Goal: Task Accomplishment & Management: Complete application form

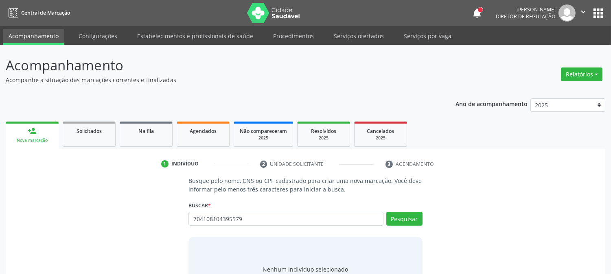
type input "704108104395579"
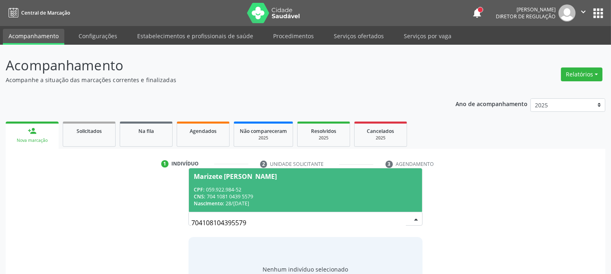
click at [262, 197] on div "CNS: 704 1081 0439 5579" at bounding box center [305, 196] width 223 height 7
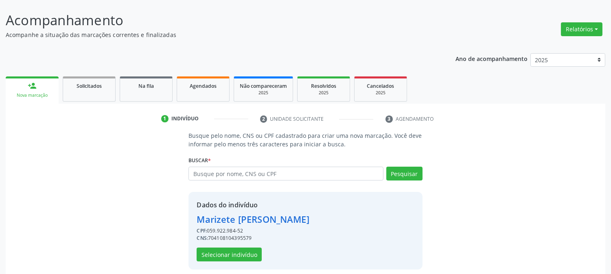
scroll to position [51, 0]
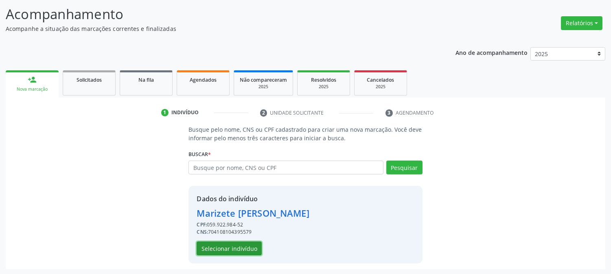
click at [214, 243] on button "Selecionar indivíduo" at bounding box center [229, 249] width 65 height 14
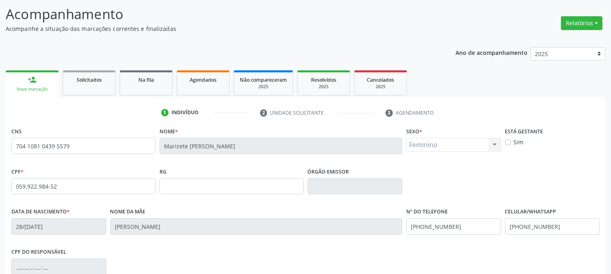
scroll to position [166, 0]
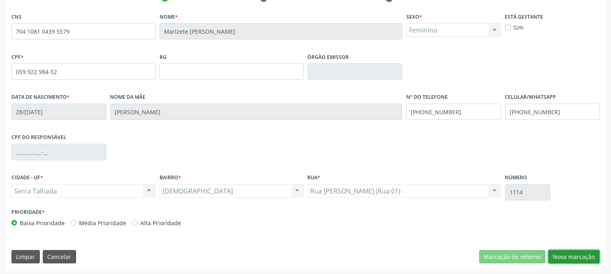
click at [574, 257] on button "Nova marcação" at bounding box center [573, 257] width 51 height 14
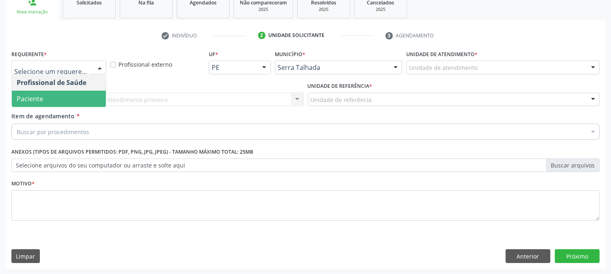
click at [53, 95] on span "Paciente" at bounding box center [59, 99] width 94 height 16
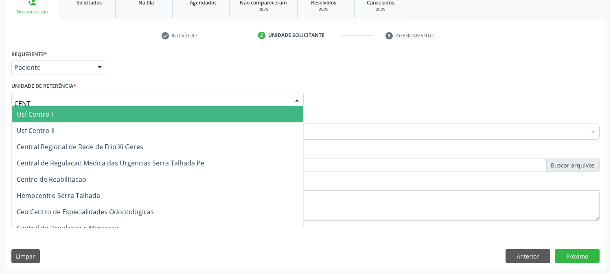
type input "CENTR"
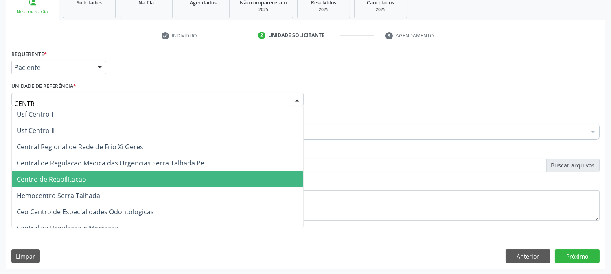
click at [57, 185] on span "Centro de Reabilitacao" at bounding box center [157, 179] width 291 height 16
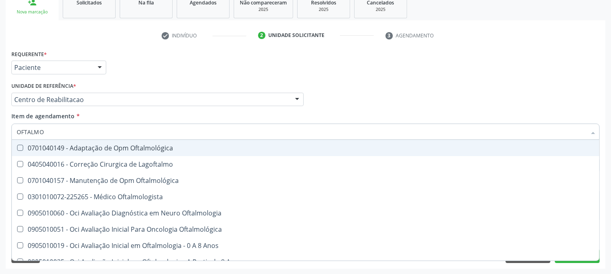
type input "OFTALMOL"
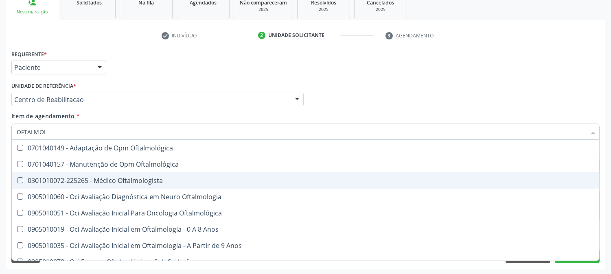
click at [61, 177] on div "0301010072-225265 - Médico Oftalmologista" at bounding box center [306, 180] width 578 height 7
checkbox Oftalmologista "true"
click at [0, 175] on div "Acompanhamento Acompanhe a situação das marcações correntes e finalizadas Relat…" at bounding box center [305, 95] width 611 height 359
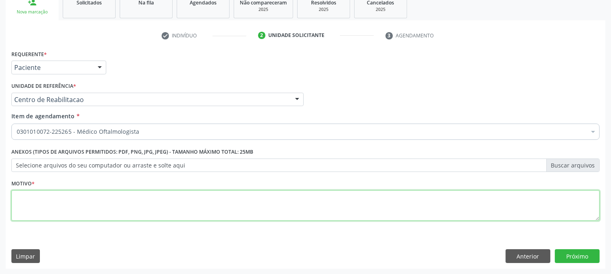
click at [59, 207] on textarea at bounding box center [305, 206] width 588 height 31
type textarea "."
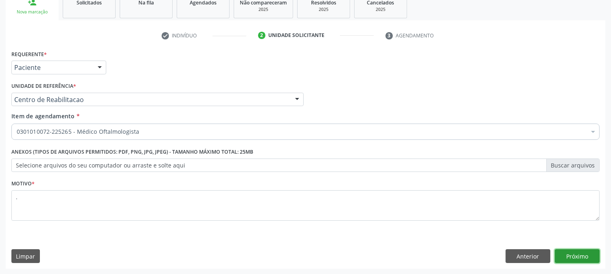
click at [595, 256] on button "Próximo" at bounding box center [577, 257] width 45 height 14
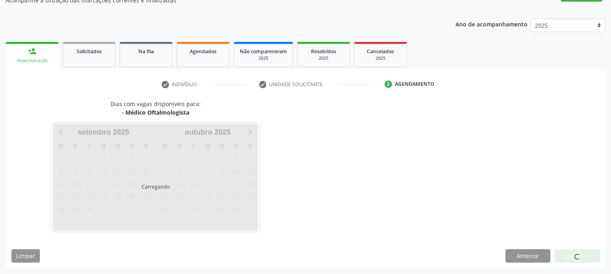
scroll to position [79, 0]
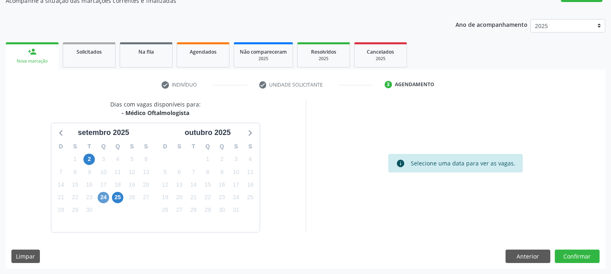
click at [98, 195] on div "24" at bounding box center [103, 197] width 14 height 13
click at [98, 195] on span "24" at bounding box center [103, 197] width 11 height 11
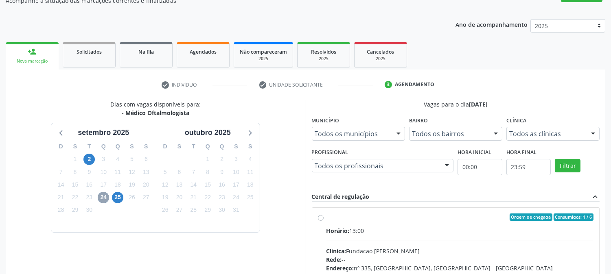
scroll to position [212, 0]
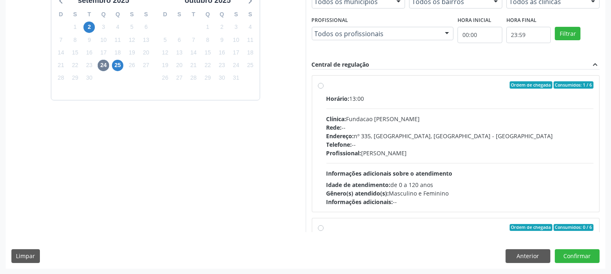
click at [482, 172] on div "Horário: 13:00 Clínica: Fundacao Altino Ventura Rede: -- Endereço: nº 335, Noss…" at bounding box center [459, 150] width 267 height 112
click at [324, 89] on input "Ordem de chegada Consumidos: 1 / 6 Horário: 13:00 Clínica: Fundacao Altino Vent…" at bounding box center [321, 84] width 6 height 7
radio input "true"
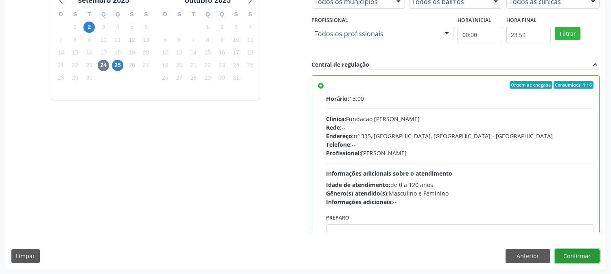
click at [570, 259] on button "Confirmar" at bounding box center [577, 257] width 45 height 14
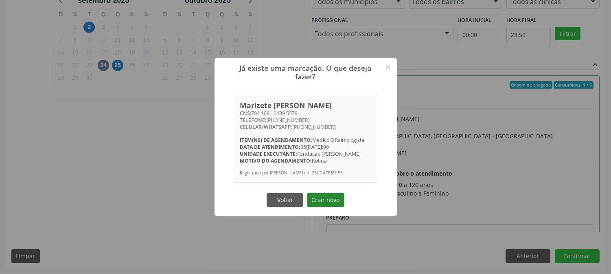
click at [329, 207] on button "Criar novo" at bounding box center [325, 200] width 37 height 14
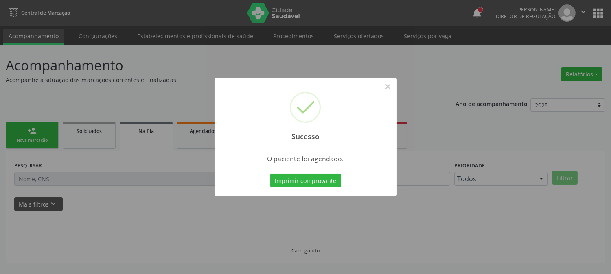
scroll to position [0, 0]
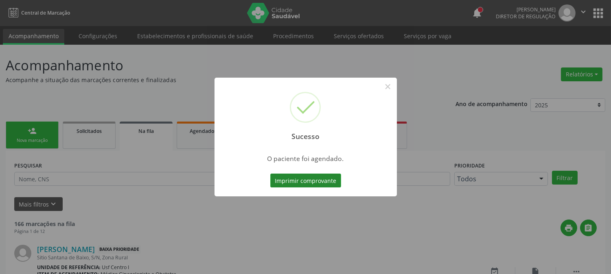
click at [297, 184] on button "Imprimir comprovante" at bounding box center [305, 181] width 71 height 14
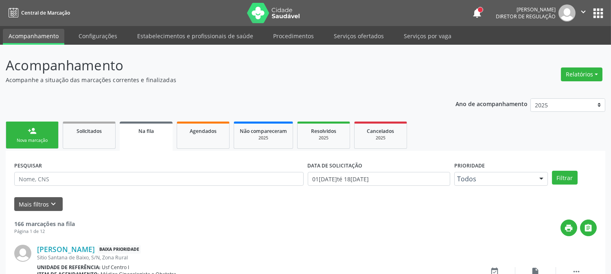
click at [26, 123] on link "person_add Nova marcação" at bounding box center [32, 135] width 53 height 27
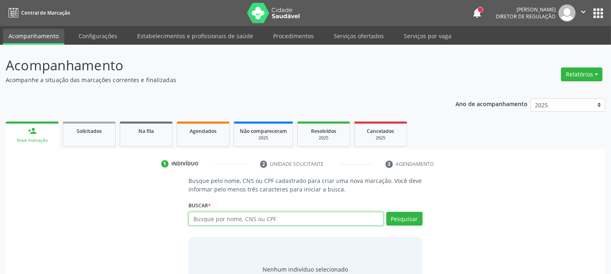
drag, startPoint x: 207, startPoint y: 221, endPoint x: 210, endPoint y: 204, distance: 17.3
click at [207, 221] on input "text" at bounding box center [285, 219] width 195 height 14
type input "700005203236105"
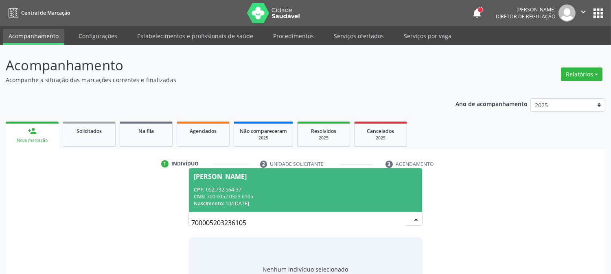
scroll to position [39, 0]
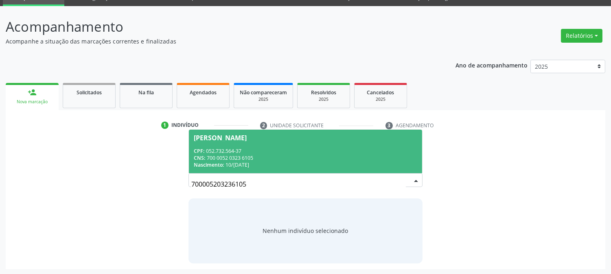
click at [247, 138] on div "Maria Fatima Santos Lima" at bounding box center [220, 138] width 53 height 7
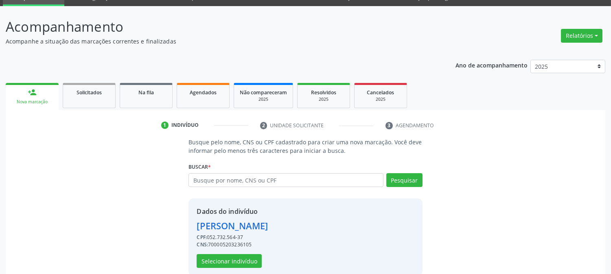
scroll to position [51, 0]
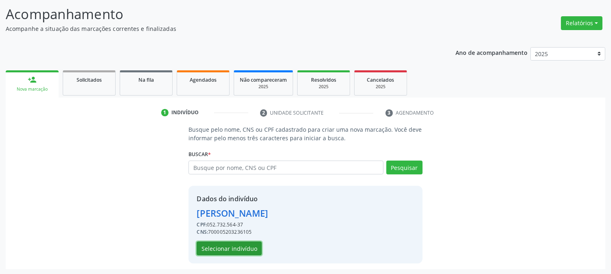
click at [254, 243] on button "Selecionar indivíduo" at bounding box center [229, 249] width 65 height 14
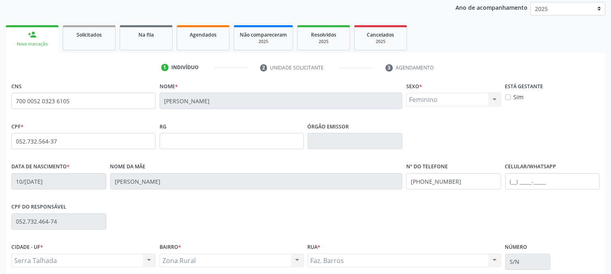
scroll to position [166, 0]
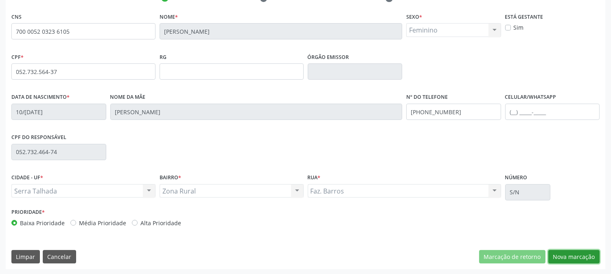
click at [584, 254] on button "Nova marcação" at bounding box center [573, 257] width 51 height 14
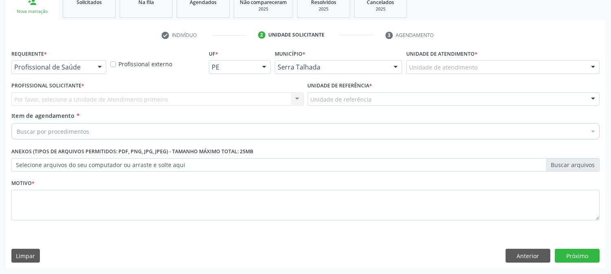
scroll to position [129, 0]
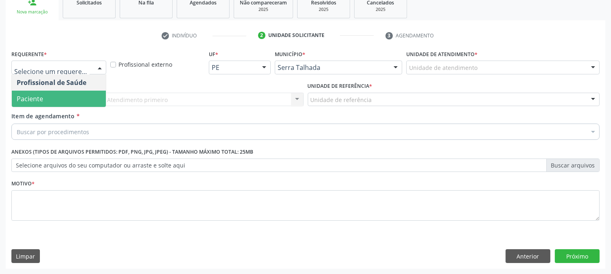
click at [49, 99] on span "Paciente" at bounding box center [59, 99] width 94 height 16
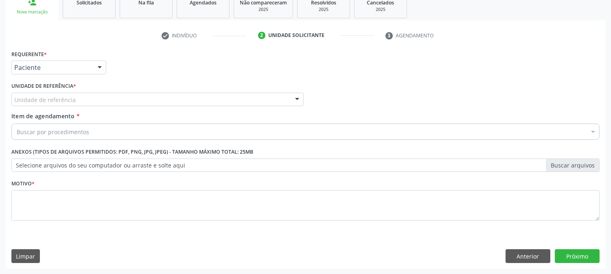
click at [80, 95] on div "Unidade de referência" at bounding box center [157, 100] width 292 height 14
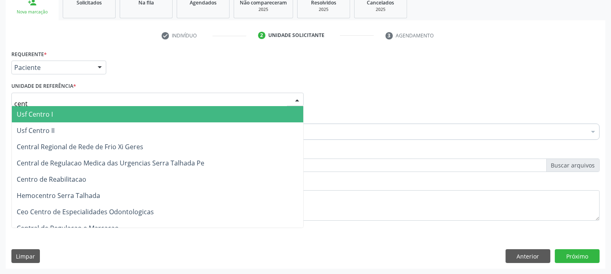
type input "centr"
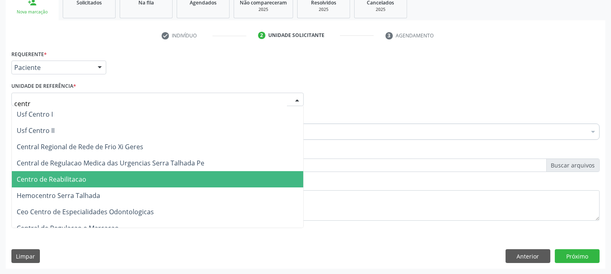
click at [80, 181] on span "Centro de Reabilitacao" at bounding box center [52, 179] width 70 height 9
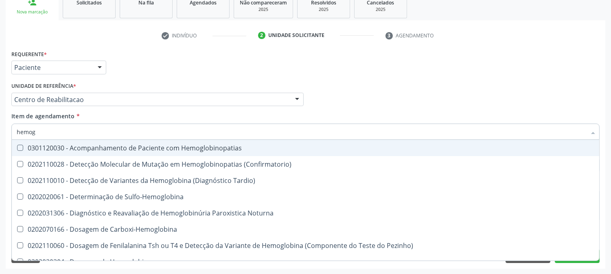
type input "hemogr"
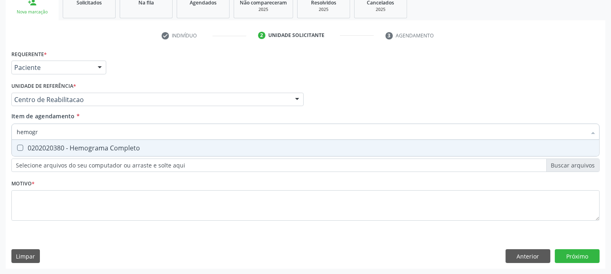
click at [127, 149] on div "0202020380 - Hemograma Completo" at bounding box center [306, 148] width 578 height 7
checkbox Completo "true"
drag, startPoint x: 45, startPoint y: 133, endPoint x: 0, endPoint y: 131, distance: 45.3
click at [0, 131] on div "Acompanhamento Acompanhe a situação das marcações correntes e finalizadas Relat…" at bounding box center [305, 95] width 611 height 359
type input "gl"
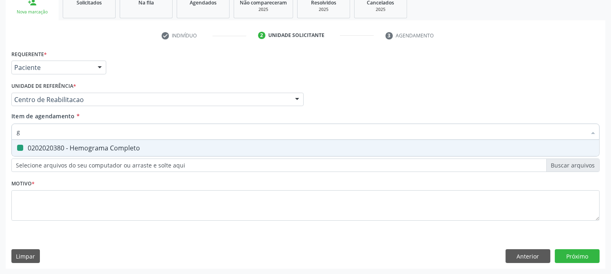
checkbox Completo "false"
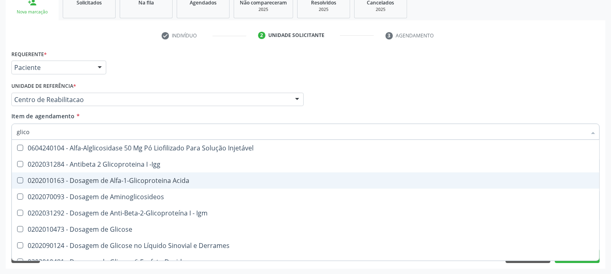
type input "glicos"
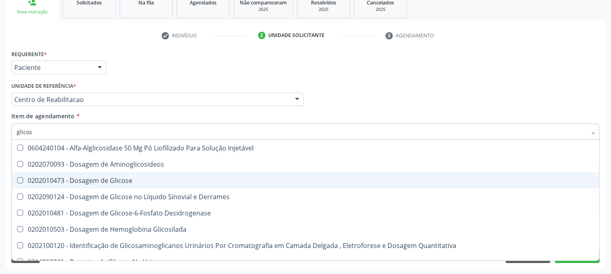
click at [57, 177] on div "0202010473 - Dosagem de Glicose" at bounding box center [306, 180] width 578 height 7
checkbox Glicose "true"
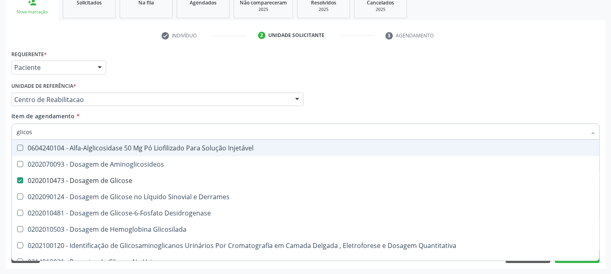
drag, startPoint x: 39, startPoint y: 131, endPoint x: 0, endPoint y: 134, distance: 38.8
click at [0, 134] on div "Acompanhamento Acompanhe a situação das marcações correntes e finalizadas Relat…" at bounding box center [305, 95] width 611 height 359
type input "h"
checkbox Glicose "false"
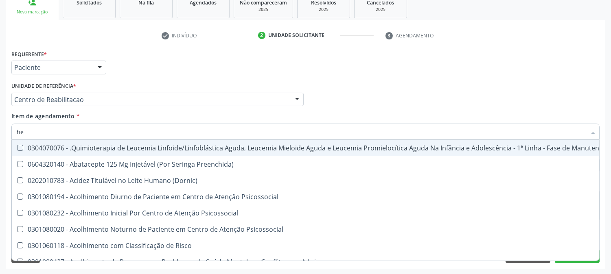
type input "hem"
checkbox Trabalho "true"
checkbox Removível "false"
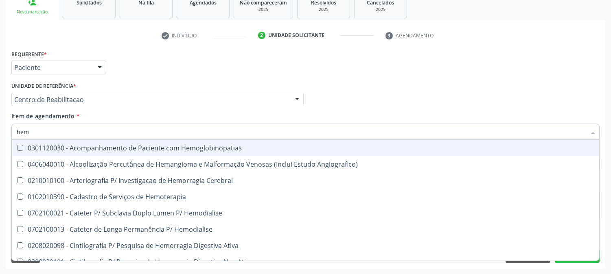
type input "hemo"
checkbox Retro-Retal "true"
checkbox Completo "false"
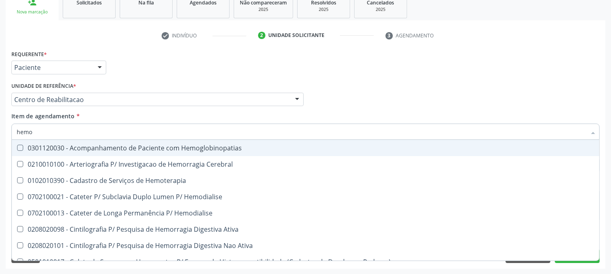
type input "hemog"
checkbox Carboxi-Hemoglobina "true"
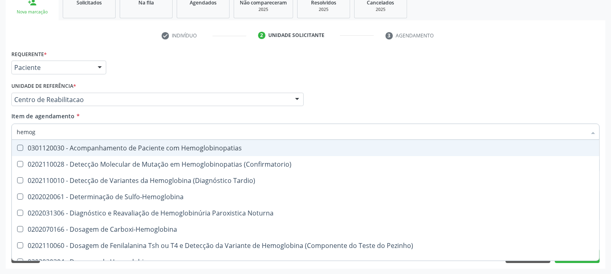
type input "hemogl"
checkbox Completo "false"
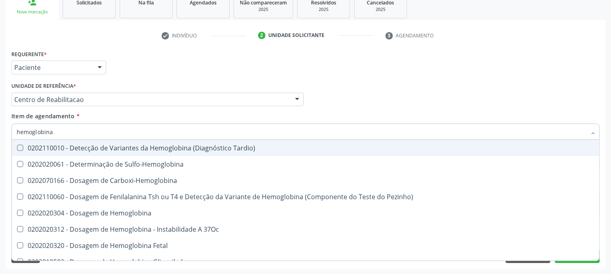
type input "hemoglobina g"
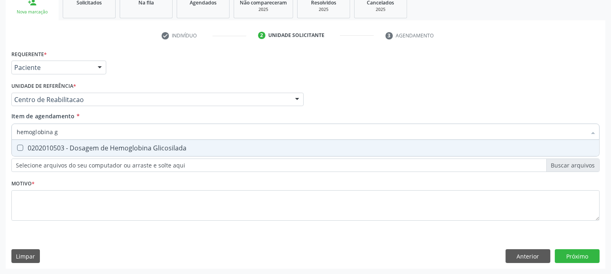
click at [34, 148] on div "0202010503 - Dosagem de Hemoglobina Glicosilada" at bounding box center [306, 148] width 578 height 7
checkbox Glicosilada "true"
drag, startPoint x: 62, startPoint y: 132, endPoint x: 5, endPoint y: 140, distance: 57.9
click at [5, 140] on div "Acompanhamento Acompanhe a situação das marcações correntes e finalizadas Relat…" at bounding box center [305, 95] width 611 height 359
type input "c"
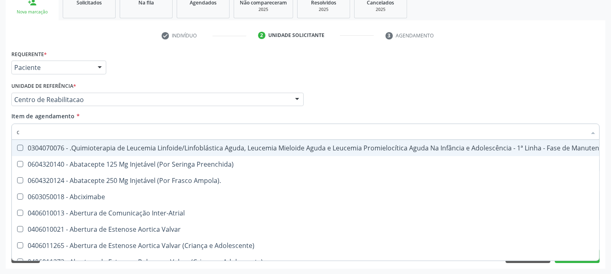
checkbox Manutenção "false"
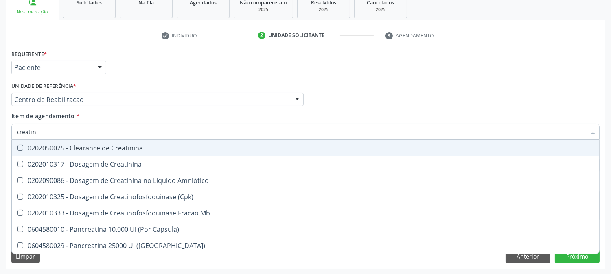
type input "creatini"
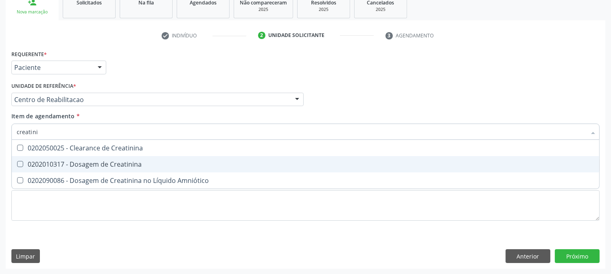
click at [105, 161] on div "0202010317 - Dosagem de Creatinina" at bounding box center [306, 164] width 578 height 7
checkbox Creatinina "true"
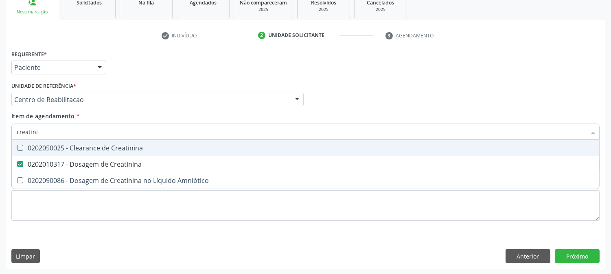
drag, startPoint x: 55, startPoint y: 136, endPoint x: 0, endPoint y: 133, distance: 54.7
click at [0, 133] on div "Acompanhamento Acompanhe a situação das marcações correntes e finalizadas Relat…" at bounding box center [305, 95] width 611 height 359
type input "c"
checkbox Creatinina "false"
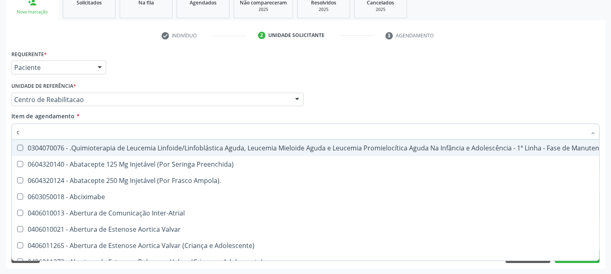
type input "co"
checkbox Tempo "true"
checkbox Indireta "true"
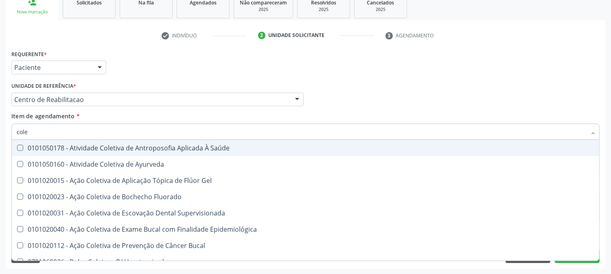
type input "coles"
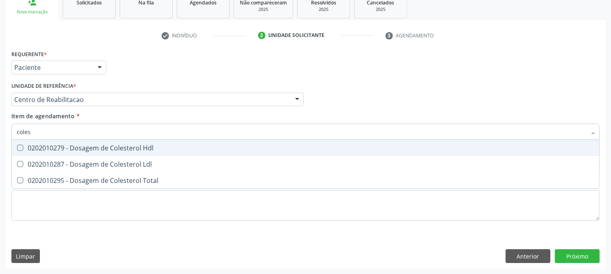
click at [94, 142] on span "0202010279 - Dosagem de Colesterol Hdl" at bounding box center [305, 148] width 587 height 16
checkbox Hdl "true"
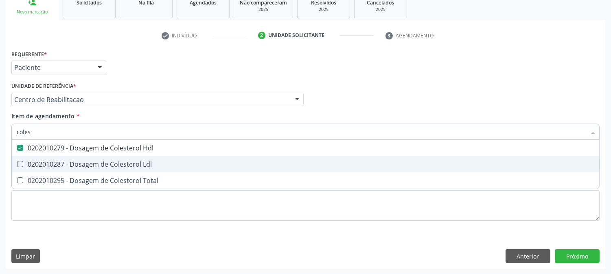
click at [88, 162] on div "0202010287 - Dosagem de Colesterol Ldl" at bounding box center [306, 164] width 578 height 7
checkbox Ldl "true"
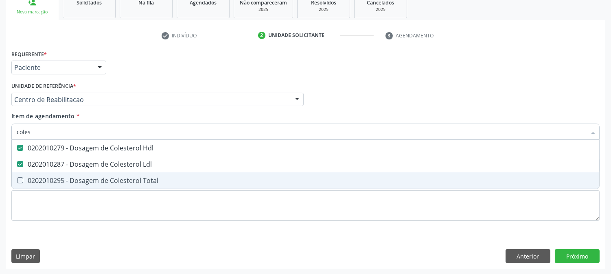
click at [85, 173] on span "0202010295 - Dosagem de Colesterol Total" at bounding box center [305, 181] width 587 height 16
checkbox Total "true"
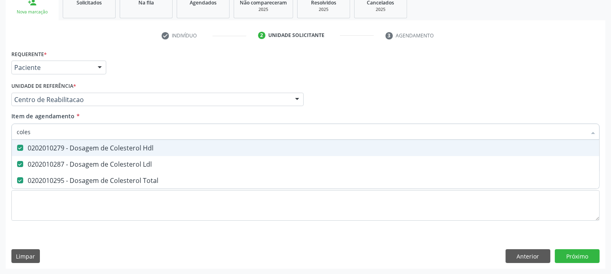
drag, startPoint x: 37, startPoint y: 128, endPoint x: 0, endPoint y: 127, distance: 36.6
click at [0, 127] on div "Acompanhamento Acompanhe a situação das marcações correntes e finalizadas Relat…" at bounding box center [305, 95] width 611 height 359
type input "tr"
checkbox Hdl "false"
checkbox Ldl "false"
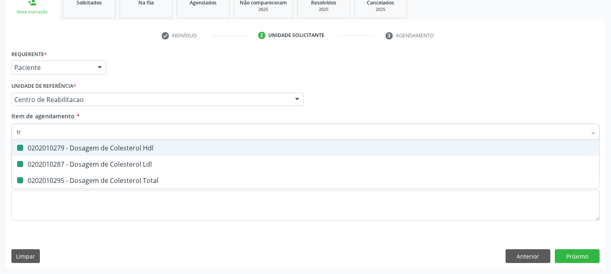
checkbox Total "false"
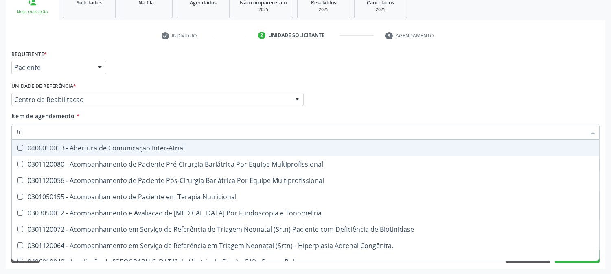
type input "trig"
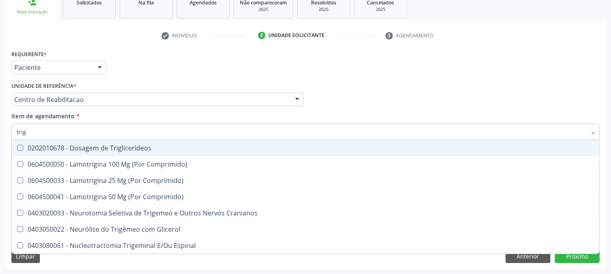
click at [13, 147] on div at bounding box center [15, 148] width 6 height 7
checkbox Triglicerideos "true"
drag, startPoint x: 6, startPoint y: 127, endPoint x: 0, endPoint y: 127, distance: 6.1
click at [0, 127] on div "Acompanhamento Acompanhe a situação das marcações correntes e finalizadas Relat…" at bounding box center [305, 95] width 611 height 359
type input "t"
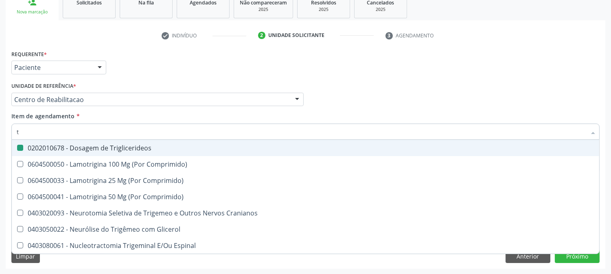
checkbox Triglicerideos "false"
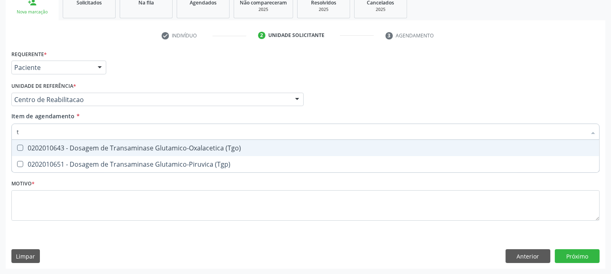
type input "tg"
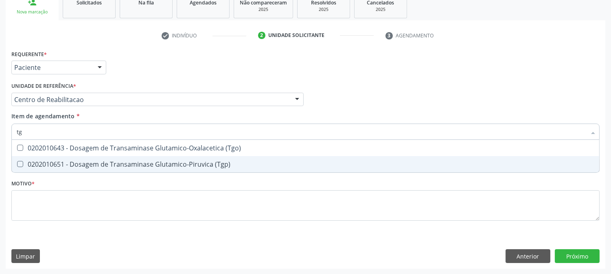
click at [31, 159] on span "0202010651 - Dosagem de Transaminase Glutamico-Piruvica (Tgp)" at bounding box center [305, 164] width 587 height 16
checkbox \(Tgp\) "true"
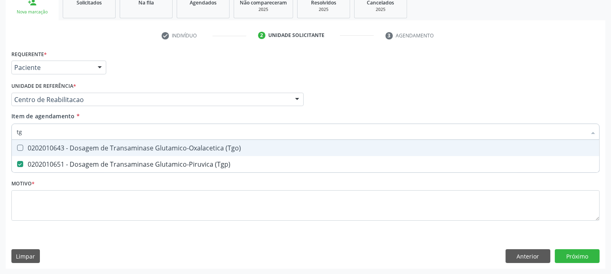
click at [31, 149] on div "0202010643 - Dosagem de Transaminase Glutamico-Oxalacetica (Tgo)" at bounding box center [306, 148] width 578 height 7
checkbox \(Tgo\) "true"
drag, startPoint x: 29, startPoint y: 131, endPoint x: 0, endPoint y: 130, distance: 28.9
click at [0, 130] on div "Acompanhamento Acompanhe a situação das marcações correntes e finalizadas Relat…" at bounding box center [305, 95] width 611 height 359
type input "b"
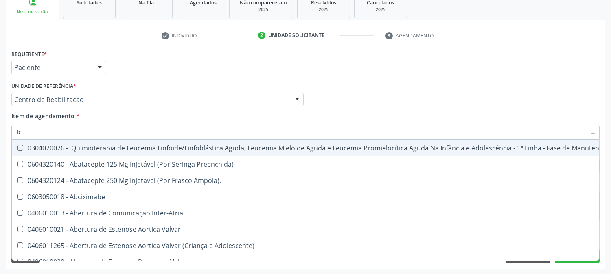
checkbox Manutenção "false"
checkbox Preenchida\) "false"
type input "bi"
checkbox Balão "true"
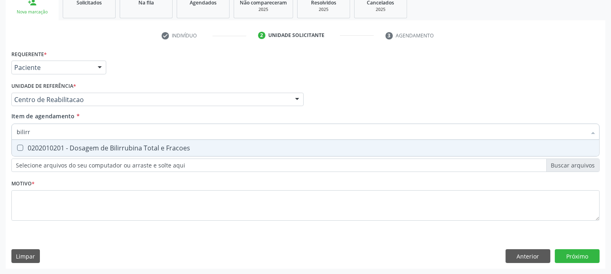
type input "bilirru"
click at [22, 145] on Fracoes at bounding box center [20, 148] width 6 height 6
click at [17, 145] on Fracoes "checkbox" at bounding box center [14, 147] width 5 height 5
checkbox Fracoes "true"
drag, startPoint x: 38, startPoint y: 134, endPoint x: 0, endPoint y: 134, distance: 38.3
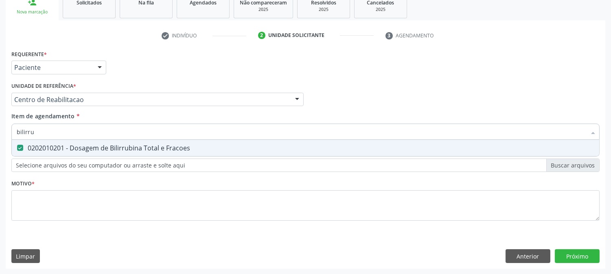
click at [0, 134] on div "Acompanhamento Acompanhe a situação das marcações correntes e finalizadas Relat…" at bounding box center [305, 95] width 611 height 359
type input "ga"
checkbox Fracoes "false"
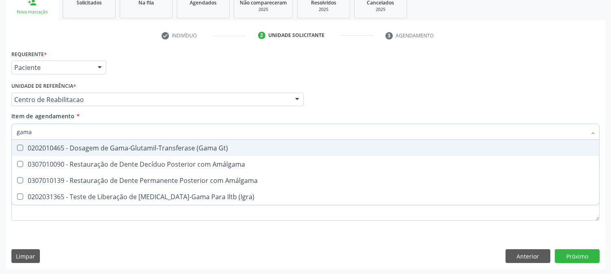
type input "gama g"
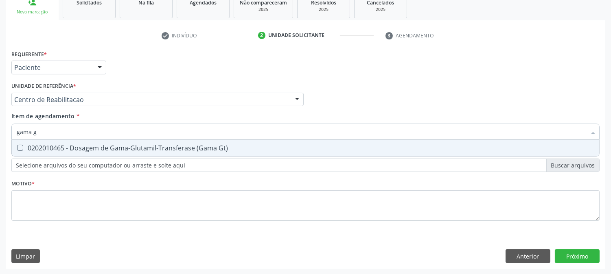
click at [46, 149] on div "0202010465 - Dosagem de Gama-Glutamil-Transferase (Gama Gt)" at bounding box center [306, 148] width 578 height 7
checkbox Gt\) "true"
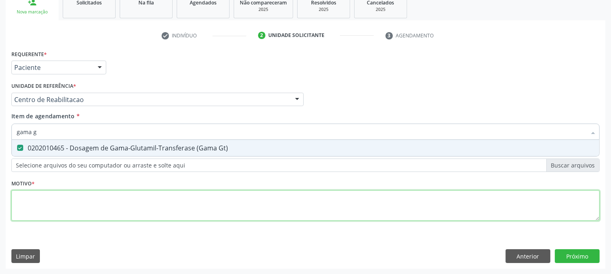
click at [66, 213] on div "Requerente * Paciente Profissional de Saúde Paciente Nenhum resultado encontrad…" at bounding box center [305, 140] width 588 height 184
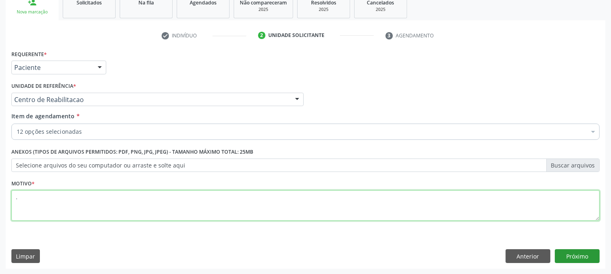
type textarea "."
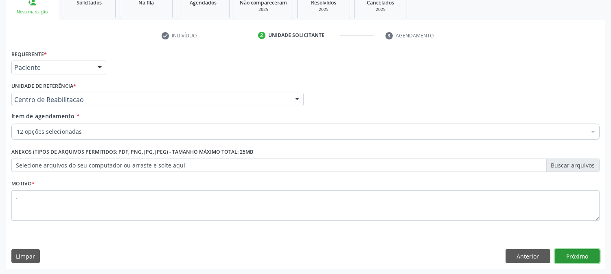
click at [560, 255] on button "Próximo" at bounding box center [577, 257] width 45 height 14
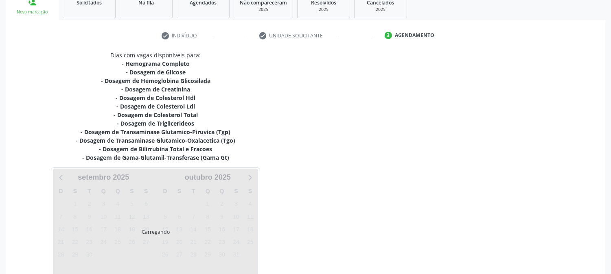
scroll to position [173, 0]
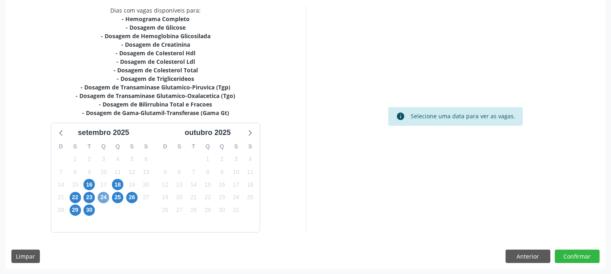
click at [98, 199] on span "24" at bounding box center [103, 197] width 11 height 11
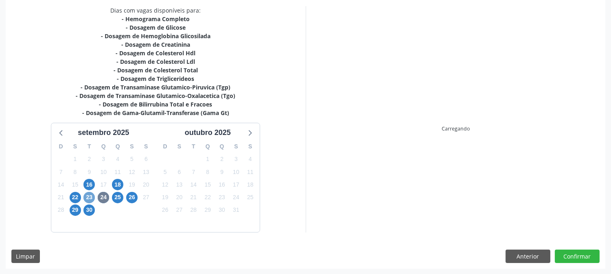
click at [90, 195] on span "23" at bounding box center [88, 197] width 11 height 11
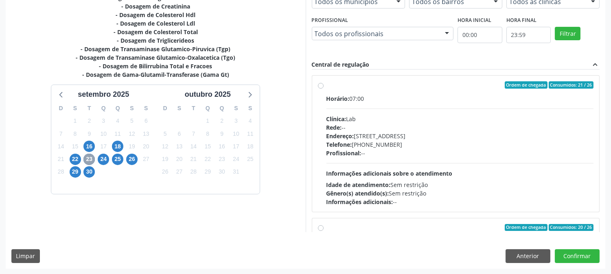
scroll to position [128, 0]
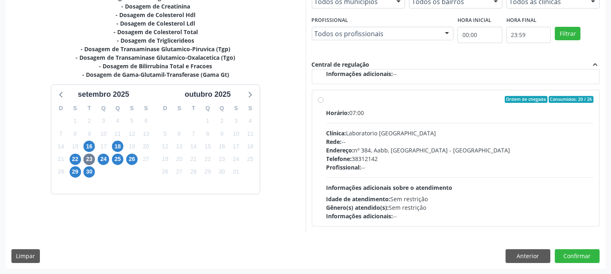
click at [401, 161] on div "Telefone: 38312142" at bounding box center [459, 159] width 267 height 9
click at [324, 103] on input "Ordem de chegada Consumidos: 20 / 26 Horário: 07:00 Clínica: Laboratorio Sao Fr…" at bounding box center [321, 99] width 6 height 7
radio input "true"
click at [568, 254] on button "Confirmar" at bounding box center [577, 257] width 45 height 14
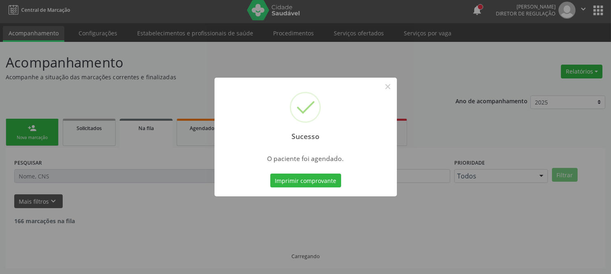
scroll to position [0, 0]
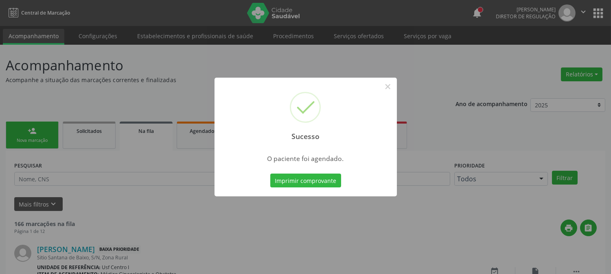
click at [338, 181] on button "Imprimir comprovante" at bounding box center [305, 181] width 71 height 14
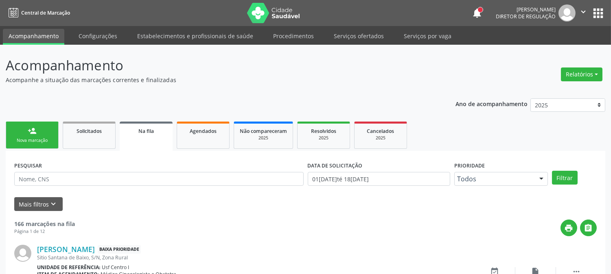
click at [41, 135] on link "person_add Nova marcação" at bounding box center [32, 135] width 53 height 27
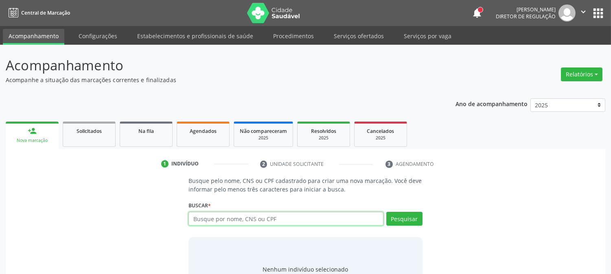
click at [265, 217] on input "text" at bounding box center [285, 219] width 195 height 14
paste input "700 0052 0323 6105"
type input "700 0052 0323 6105"
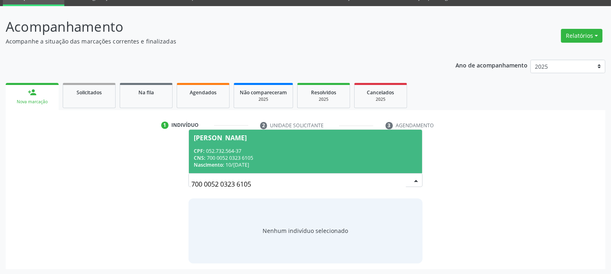
click at [298, 145] on span "Maria Fatima Santos Lima CPF: 052.732.564-37 CNS: 700 0052 0323 6105 Nascimento…" at bounding box center [305, 152] width 233 height 44
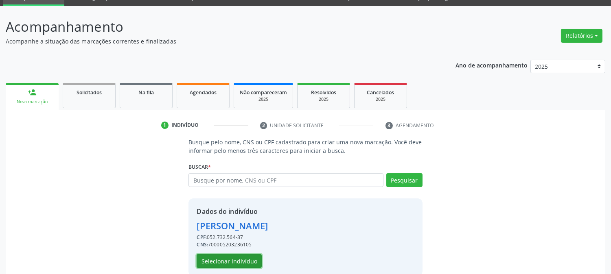
click at [217, 261] on button "Selecionar indivíduo" at bounding box center [229, 261] width 65 height 14
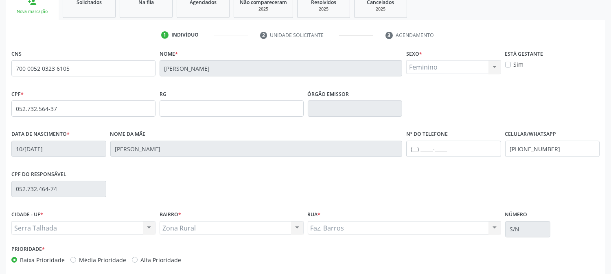
scroll to position [166, 0]
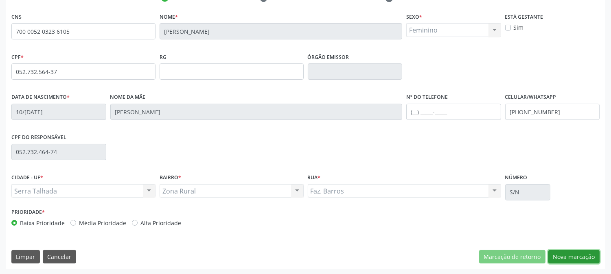
click at [563, 250] on button "Nova marcação" at bounding box center [573, 257] width 51 height 14
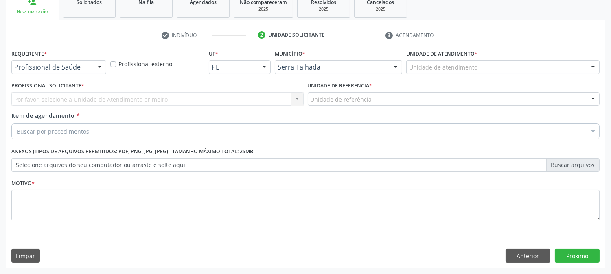
scroll to position [129, 0]
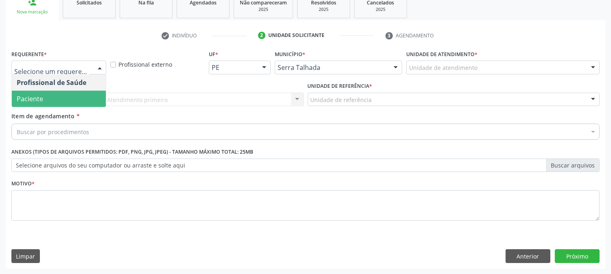
click at [38, 96] on span "Paciente" at bounding box center [30, 98] width 26 height 9
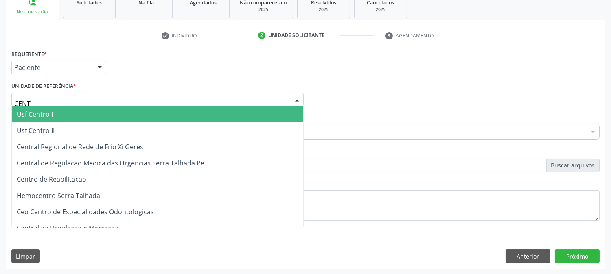
type input "CENTR"
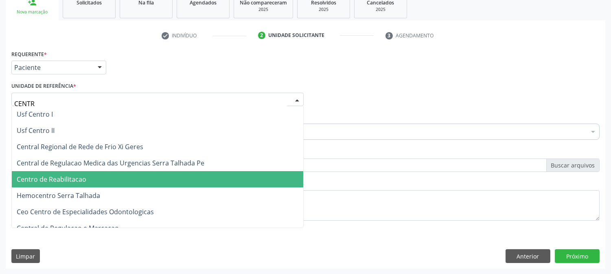
click at [54, 175] on span "Centro de Reabilitacao" at bounding box center [52, 179] width 70 height 9
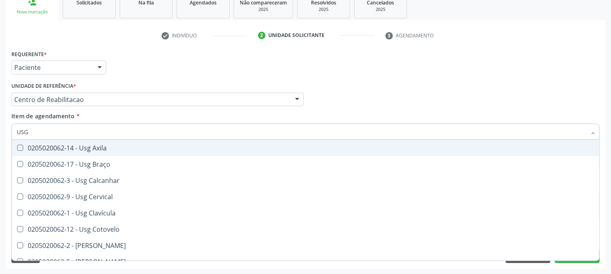
type input "USG O"
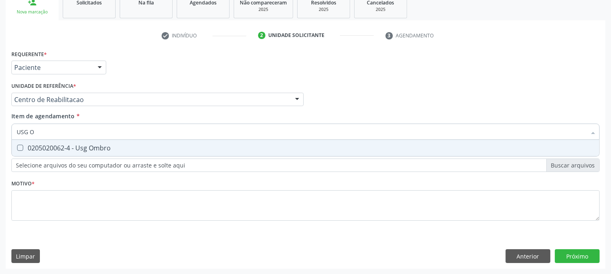
click at [55, 142] on span "0205020062-4 - Usg Ombro" at bounding box center [305, 148] width 587 height 16
checkbox Ombro "true"
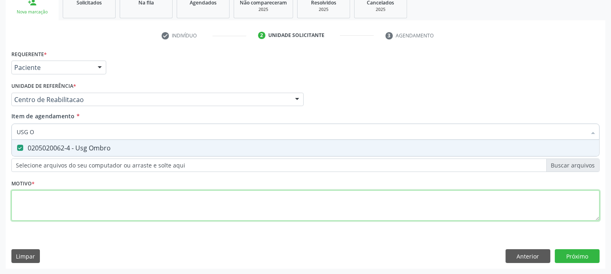
click at [68, 206] on div "Requerente * Paciente Profissional de Saúde Paciente Nenhum resultado encontrad…" at bounding box center [305, 140] width 588 height 184
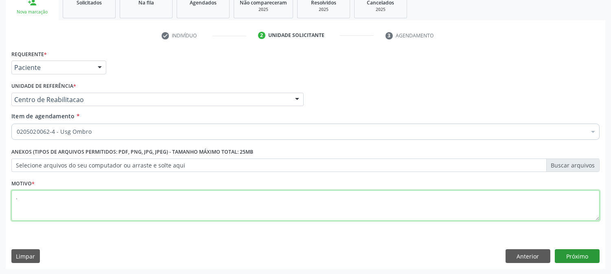
type textarea "."
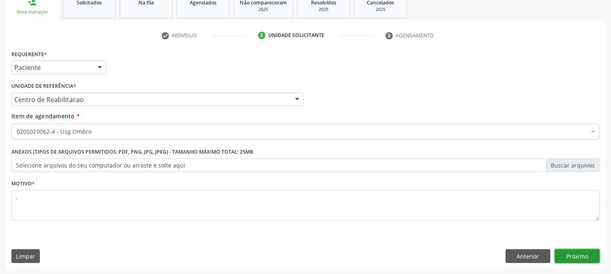
click at [560, 254] on button "Próximo" at bounding box center [577, 257] width 45 height 14
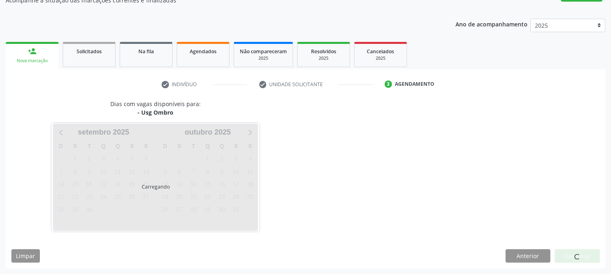
scroll to position [79, 0]
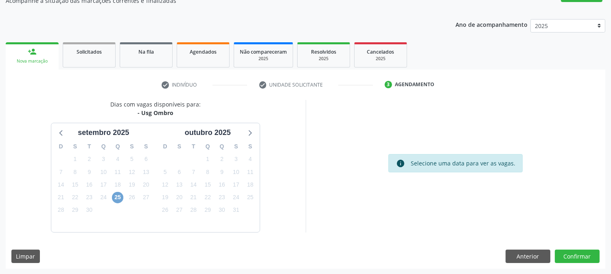
click at [117, 195] on span "25" at bounding box center [117, 197] width 11 height 11
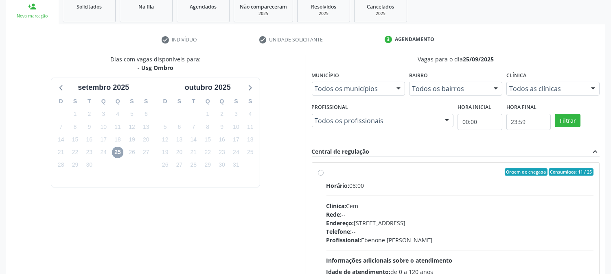
scroll to position [197, 0]
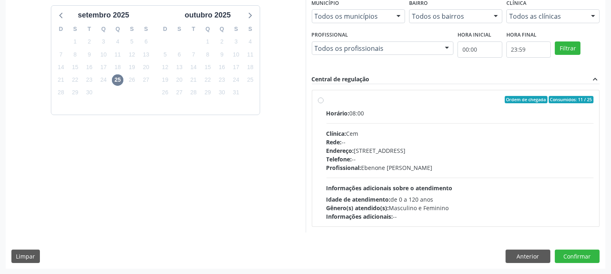
click at [456, 156] on div "Telefone: --" at bounding box center [459, 159] width 267 height 9
click at [324, 103] on input "Ordem de chegada Consumidos: 11 / 25 Horário: 08:00 Clínica: Cem Rede: -- Ender…" at bounding box center [321, 99] width 6 height 7
radio input "true"
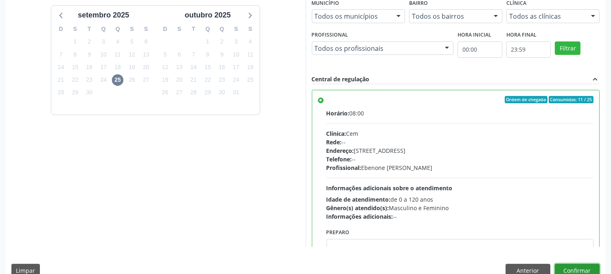
click at [589, 266] on button "Confirmar" at bounding box center [577, 271] width 45 height 14
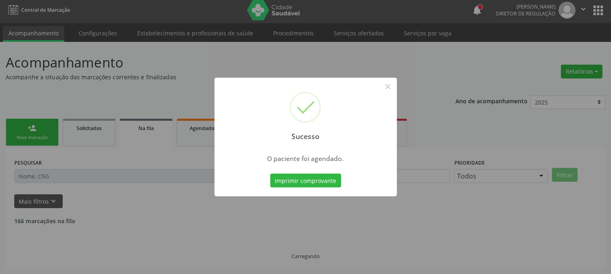
scroll to position [0, 0]
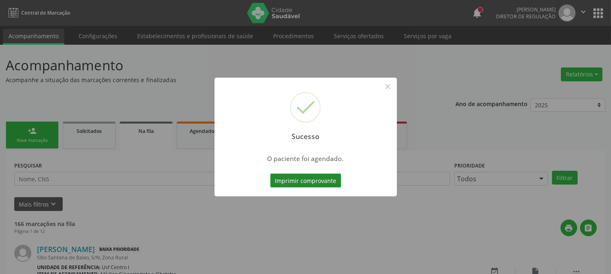
click at [320, 176] on button "Imprimir comprovante" at bounding box center [305, 181] width 71 height 14
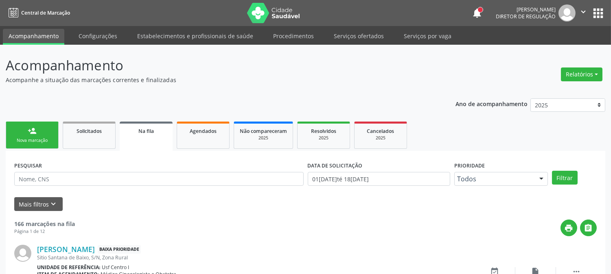
click at [39, 134] on link "person_add Nova marcação" at bounding box center [32, 135] width 53 height 27
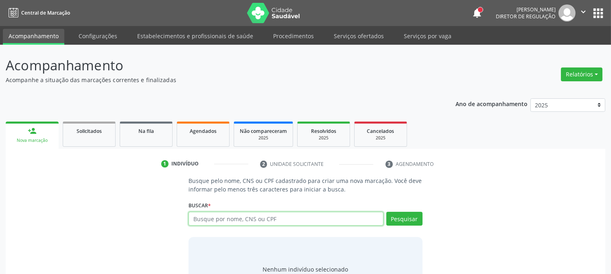
click at [228, 220] on input "text" at bounding box center [285, 219] width 195 height 14
paste input "700 0052 0323 6105"
type input "700 0052 0323 6105"
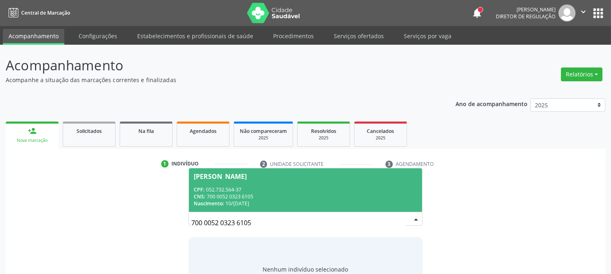
click at [299, 188] on div "CPF: 052.732.564-37" at bounding box center [305, 189] width 223 height 7
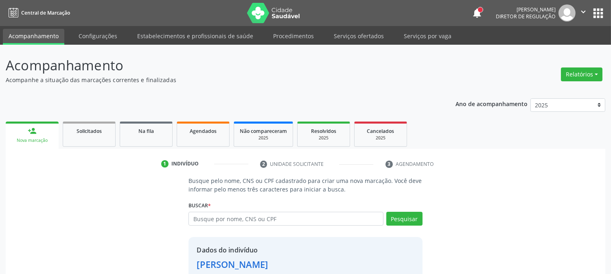
scroll to position [51, 0]
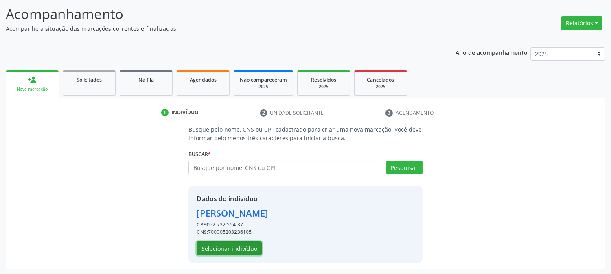
click at [256, 246] on button "Selecionar indivíduo" at bounding box center [229, 249] width 65 height 14
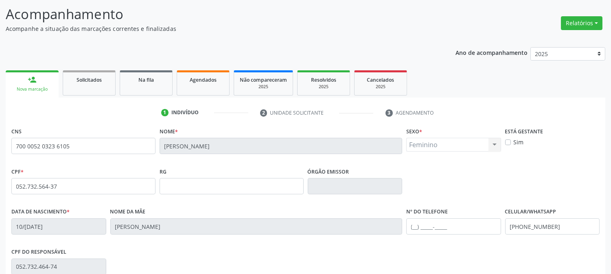
scroll to position [166, 0]
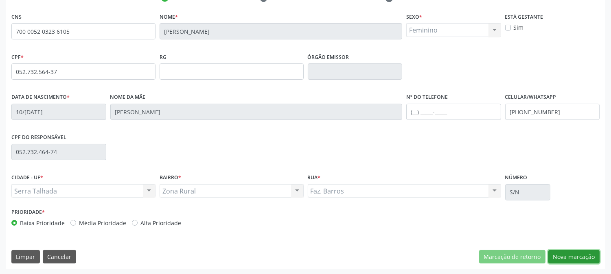
click at [570, 252] on button "Nova marcação" at bounding box center [573, 257] width 51 height 14
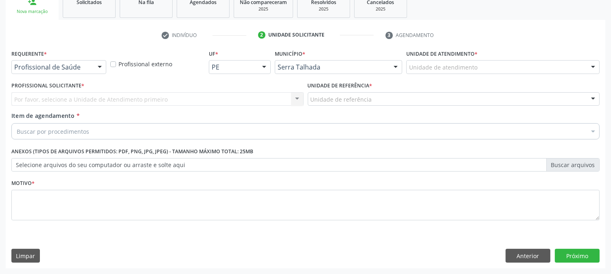
scroll to position [129, 0]
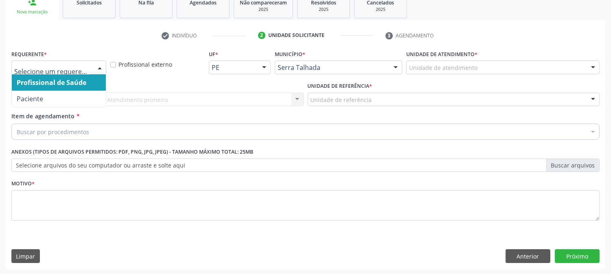
click at [98, 66] on div at bounding box center [100, 68] width 12 height 14
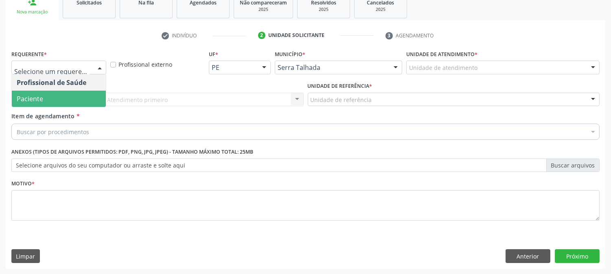
click at [86, 93] on span "Paciente" at bounding box center [59, 99] width 94 height 16
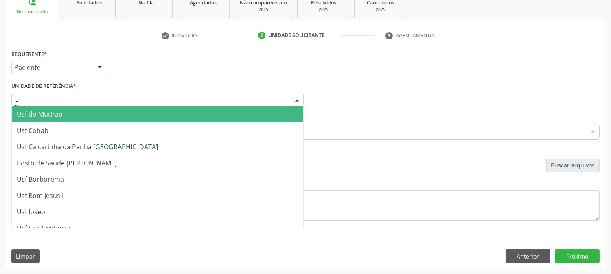
click at [90, 95] on div "C" at bounding box center [157, 100] width 292 height 14
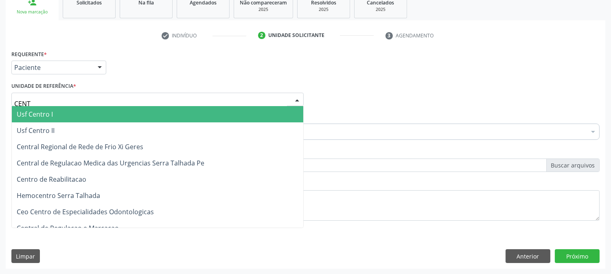
type input "CENTR"
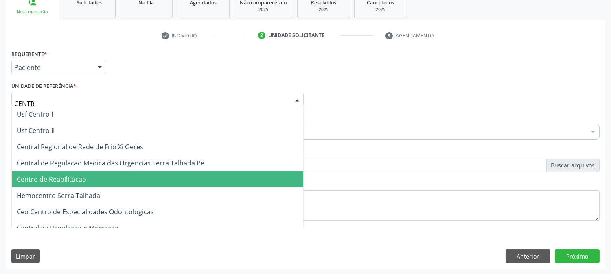
click at [88, 177] on span "Centro de Reabilitacao" at bounding box center [157, 179] width 291 height 16
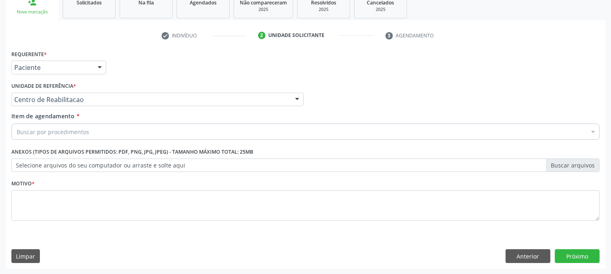
click at [88, 130] on div "Buscar por procedimentos" at bounding box center [305, 132] width 588 height 16
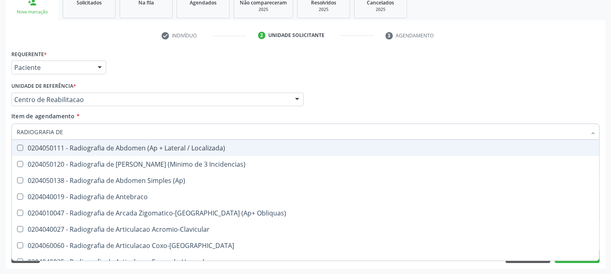
type input "RADIOGRAFIA DE M"
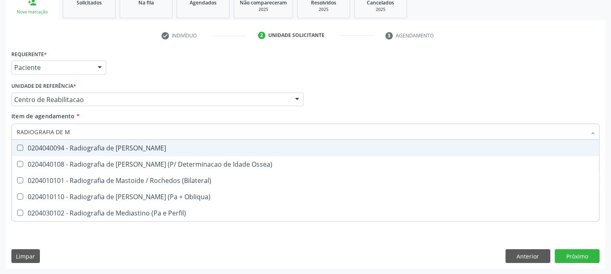
click at [99, 146] on div "0204040094 - Radiografia de Mao" at bounding box center [306, 148] width 578 height 7
checkbox Mao "true"
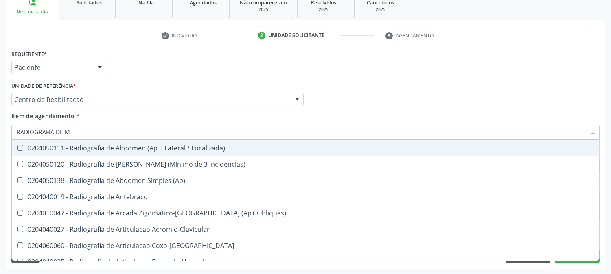
type input "RADIOGRAFIA DE"
checkbox Localizada\) "false"
type input "RADIOGRAFIA DE C"
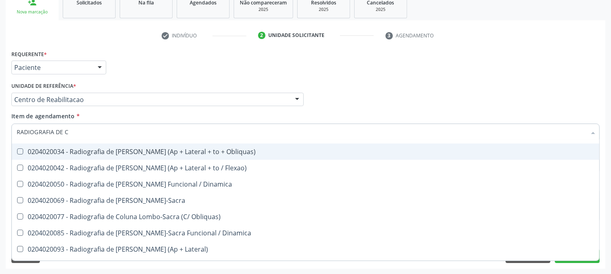
scroll to position [90, 0]
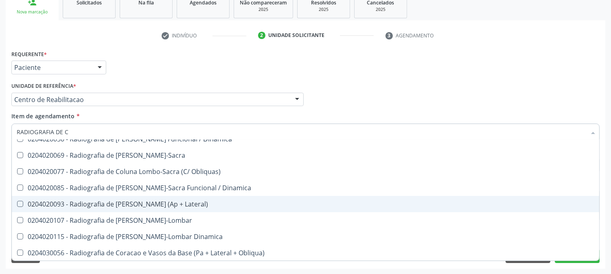
click at [108, 204] on div "0204020093 - Radiografia de Coluna Toracica (Ap + Lateral)" at bounding box center [306, 204] width 578 height 7
checkbox Lateral\) "true"
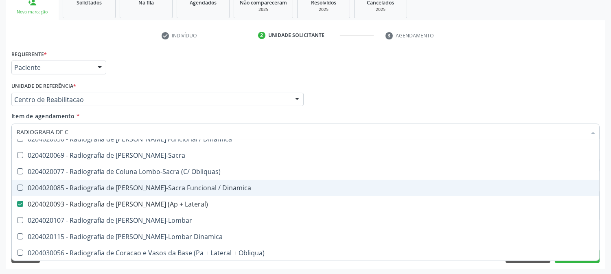
click at [0, 191] on div "Acompanhamento Acompanhe a situação das marcações correntes e finalizadas Relat…" at bounding box center [305, 95] width 611 height 359
checkbox Hirtz\) "true"
checkbox Clavicula "true"
checkbox Lateral\) "false"
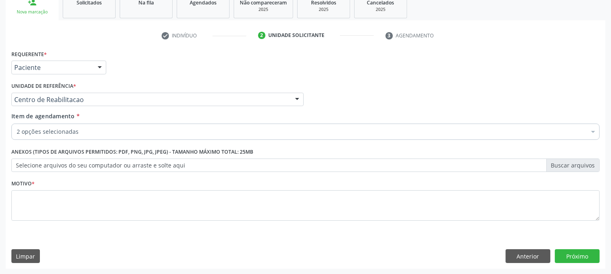
scroll to position [0, 0]
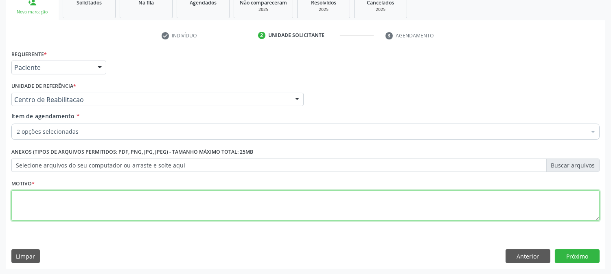
click at [80, 206] on textarea at bounding box center [305, 206] width 588 height 31
type textarea "."
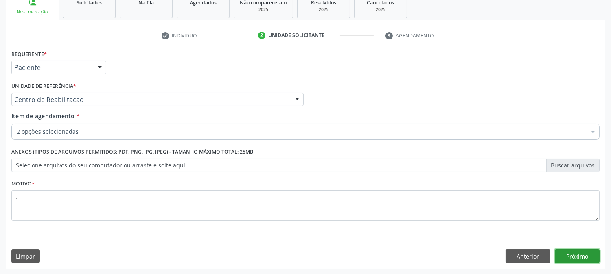
click at [566, 254] on button "Próximo" at bounding box center [577, 257] width 45 height 14
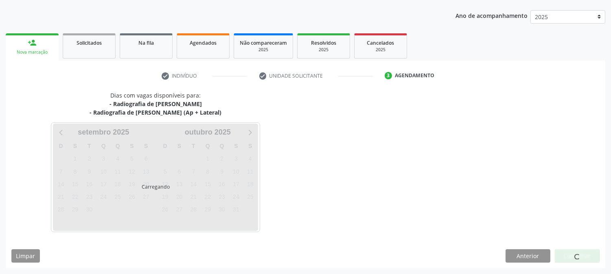
scroll to position [88, 0]
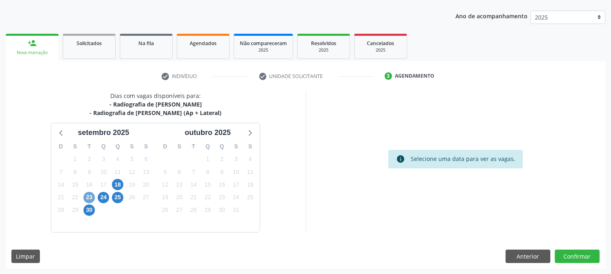
click at [92, 196] on span "23" at bounding box center [88, 197] width 11 height 11
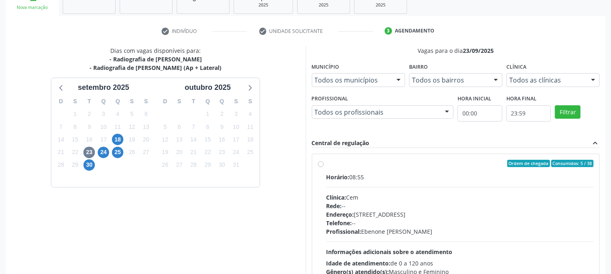
click at [423, 178] on div "Horário: 08:55" at bounding box center [459, 177] width 267 height 9
click at [324, 167] on input "Ordem de chegada Consumidos: 5 / 38 Horário: 08:55 Clínica: Cem Rede: -- Endere…" at bounding box center [321, 163] width 6 height 7
radio input "true"
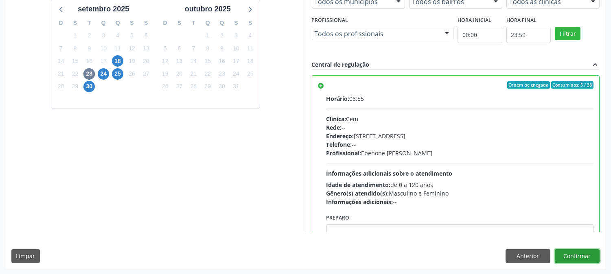
click at [562, 256] on button "Confirmar" at bounding box center [577, 257] width 45 height 14
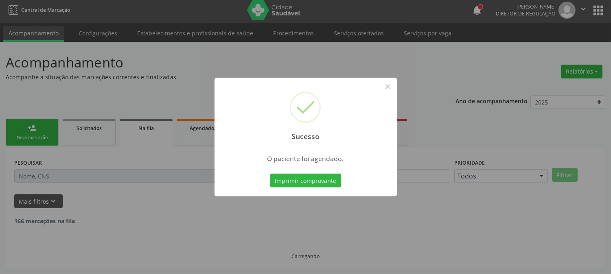
scroll to position [0, 0]
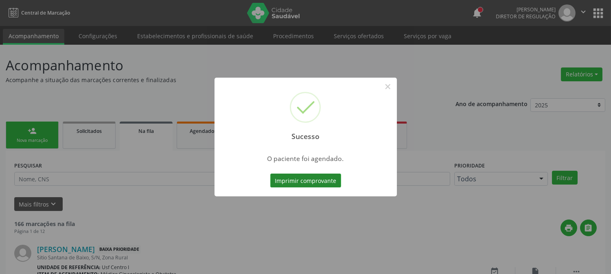
click at [335, 176] on button "Imprimir comprovante" at bounding box center [305, 181] width 71 height 14
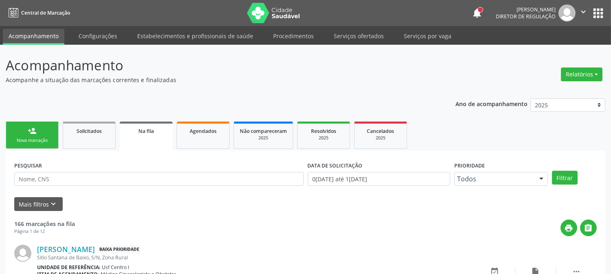
click at [34, 138] on div "Nova marcação" at bounding box center [32, 141] width 41 height 6
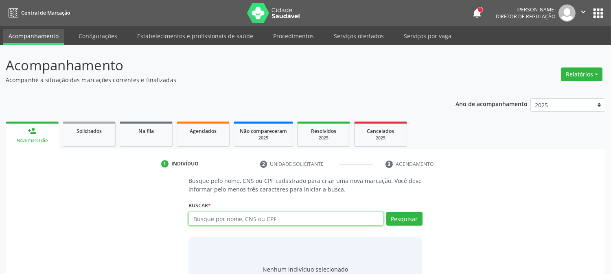
click at [224, 216] on input "text" at bounding box center [285, 219] width 195 height 14
type input "708002826564722"
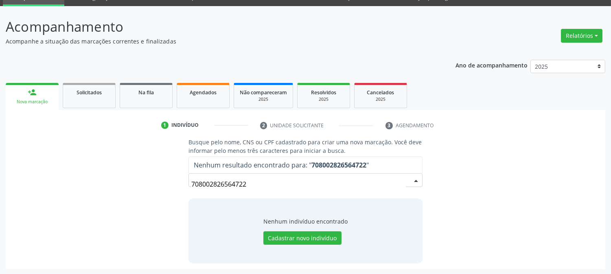
drag, startPoint x: 253, startPoint y: 182, endPoint x: 161, endPoint y: 188, distance: 92.2
click at [161, 188] on div "Busque pelo nome, CNS ou CPF cadastrado para criar uma nova marcação. Você deve…" at bounding box center [305, 200] width 588 height 125
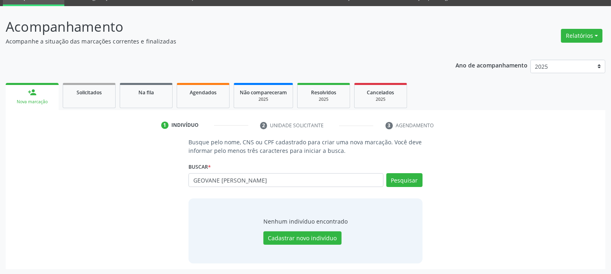
type input "GEOVANE [PERSON_NAME]"
click at [313, 238] on button "Cadastrar novo indivíduo" at bounding box center [302, 239] width 78 height 14
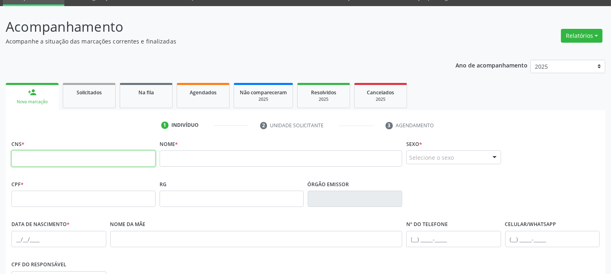
click at [94, 155] on input "text" at bounding box center [83, 159] width 144 height 16
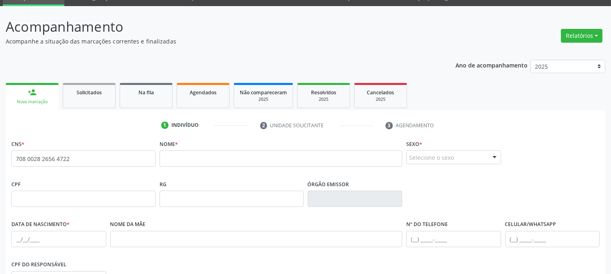
type input "708 0028 2656 4722"
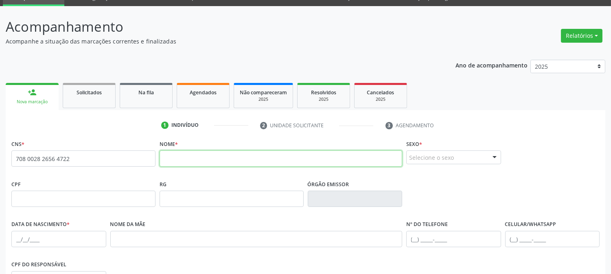
click at [204, 157] on input "text" at bounding box center [281, 159] width 243 height 16
type input "GEOVANE [PERSON_NAME]"
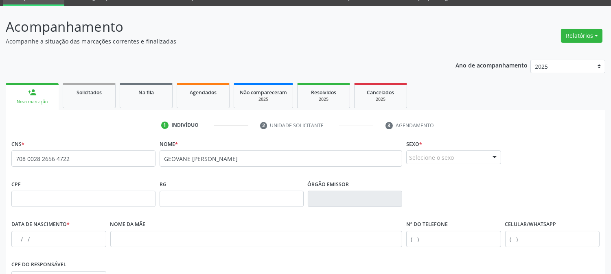
click at [413, 161] on div "Selecione o sexo" at bounding box center [453, 158] width 95 height 14
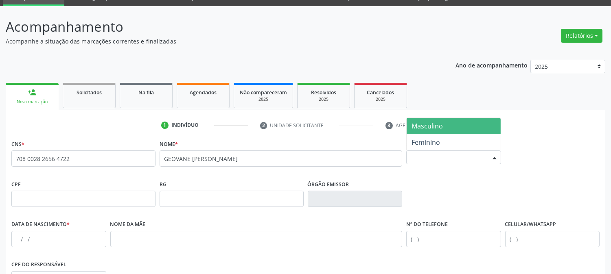
click at [416, 131] on span "Masculino" at bounding box center [454, 126] width 94 height 16
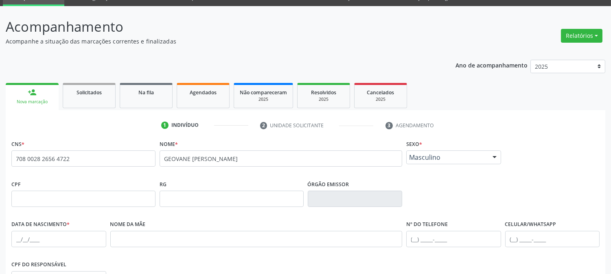
scroll to position [129, 0]
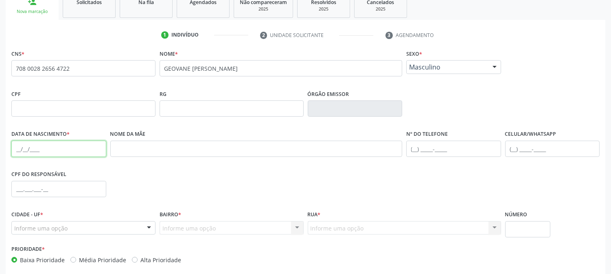
click at [11, 148] on input "text" at bounding box center [58, 149] width 95 height 16
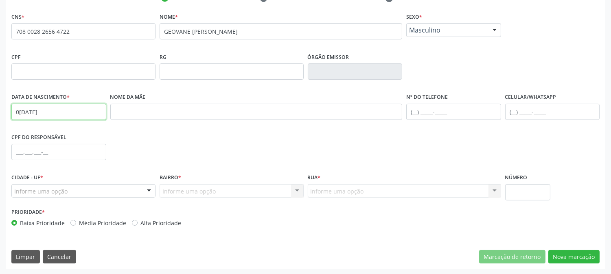
type input "0[DATE]"
click at [120, 193] on div "Informe uma opção" at bounding box center [83, 191] width 144 height 14
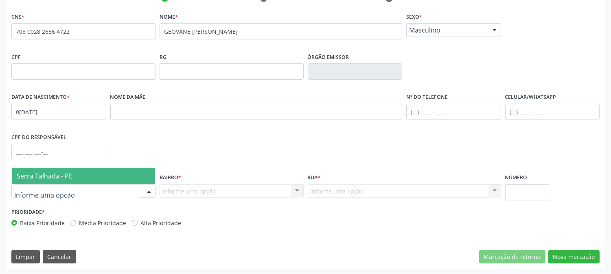
click at [106, 170] on span "Serra Talhada - PE" at bounding box center [83, 176] width 143 height 16
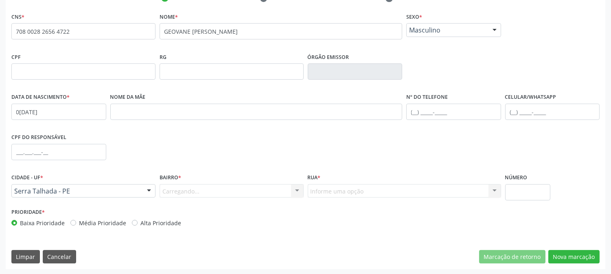
click at [173, 188] on div "Carregando... Nenhum resultado encontrado para: " " Nenhuma opção encontrada. D…" at bounding box center [232, 191] width 144 height 14
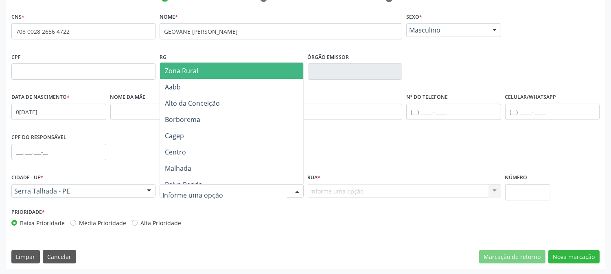
click at [232, 190] on div at bounding box center [232, 191] width 144 height 14
type input "Z"
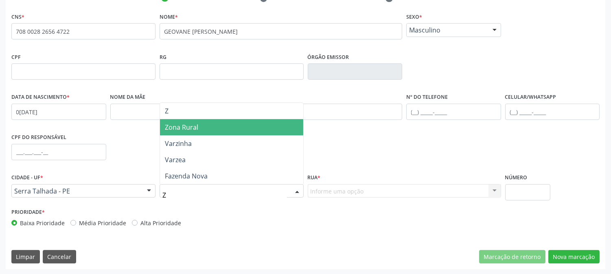
click at [219, 125] on span "Zona Rural" at bounding box center [231, 127] width 143 height 16
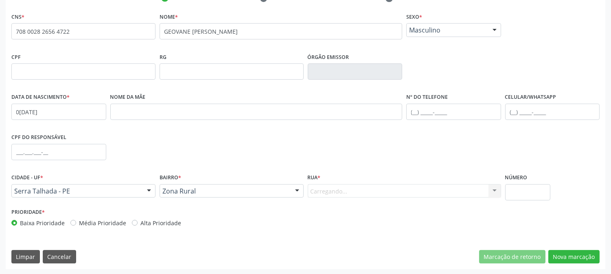
click at [337, 193] on div "Carregando... Nenhum resultado encontrado para: " " Nenhuma opção encontrada. D…" at bounding box center [404, 191] width 193 height 14
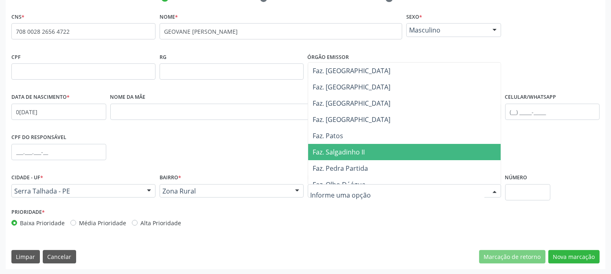
scroll to position [136, 0]
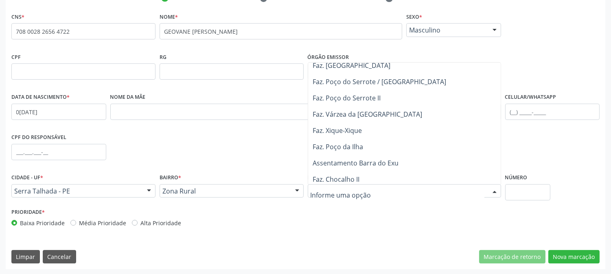
click at [336, 139] on span "Faz. Poço da Ilha" at bounding box center [404, 147] width 193 height 16
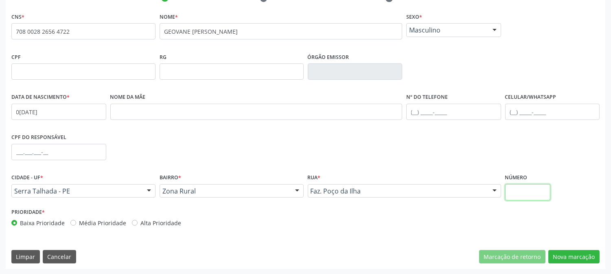
click at [529, 190] on input "text" at bounding box center [527, 192] width 45 height 16
type input "SN"
click at [559, 254] on button "Nova marcação" at bounding box center [573, 257] width 51 height 14
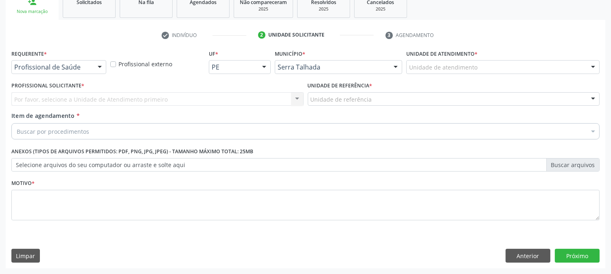
scroll to position [129, 0]
click at [88, 61] on div at bounding box center [58, 68] width 95 height 14
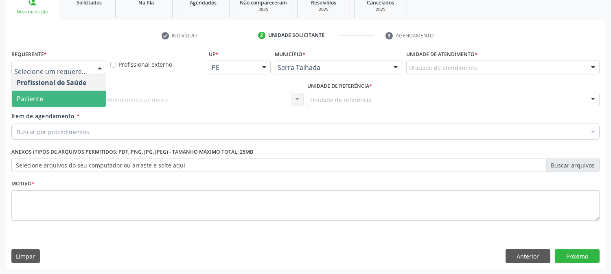
click at [82, 100] on span "Paciente" at bounding box center [59, 99] width 94 height 16
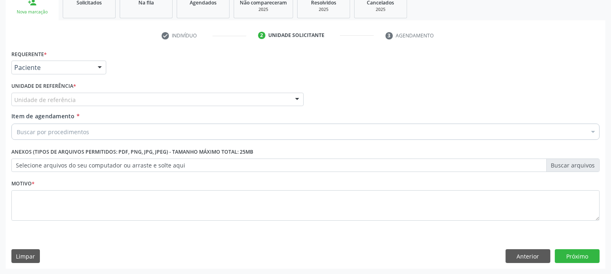
click at [82, 100] on div "Unidade de referência" at bounding box center [157, 100] width 292 height 14
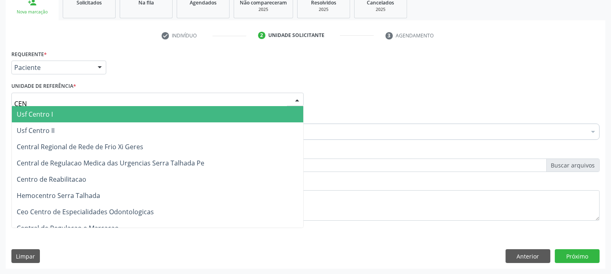
type input "CENT"
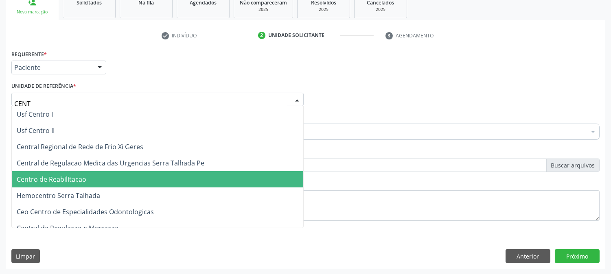
click at [83, 186] on span "Centro de Reabilitacao" at bounding box center [157, 179] width 291 height 16
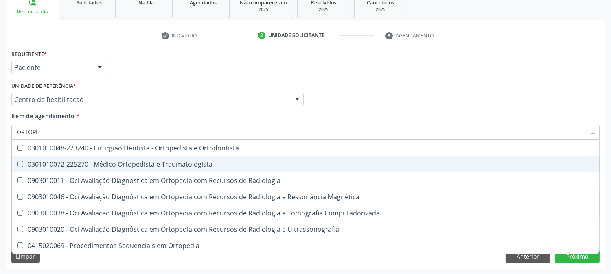
type input "ORTOPED"
click at [82, 163] on div "0301010072-225270 - Médico Ortopedista e Traumatologista" at bounding box center [306, 164] width 578 height 7
checkbox Traumatologista "true"
click at [0, 163] on div "Acompanhamento Acompanhe a situação das marcações correntes e finalizadas Relat…" at bounding box center [305, 95] width 611 height 359
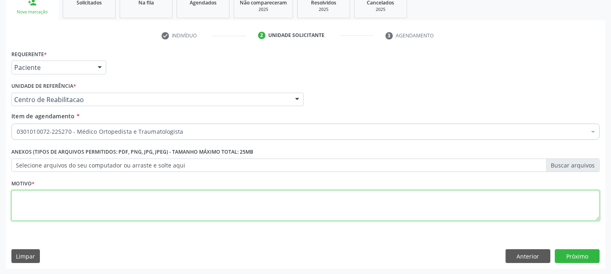
click at [97, 204] on textarea at bounding box center [305, 206] width 588 height 31
type textarea "."
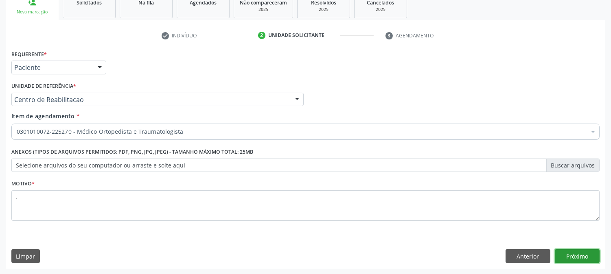
click at [584, 258] on button "Próximo" at bounding box center [577, 257] width 45 height 14
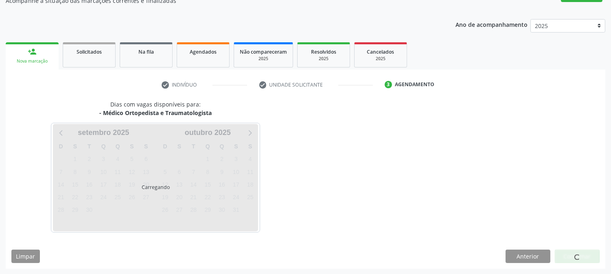
scroll to position [79, 0]
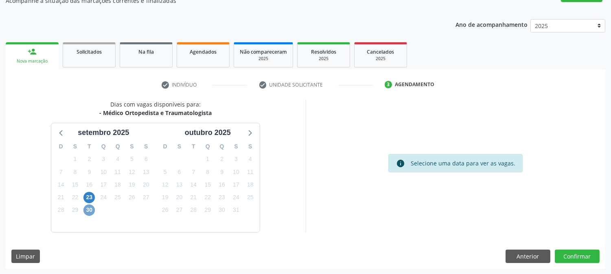
click at [92, 208] on span "30" at bounding box center [88, 210] width 11 height 11
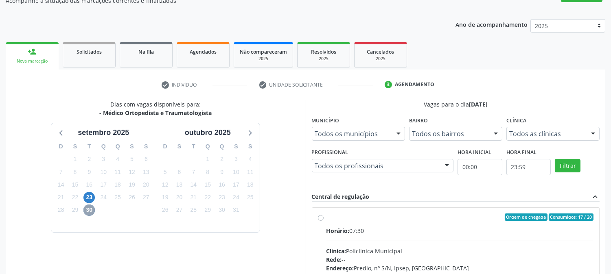
scroll to position [197, 0]
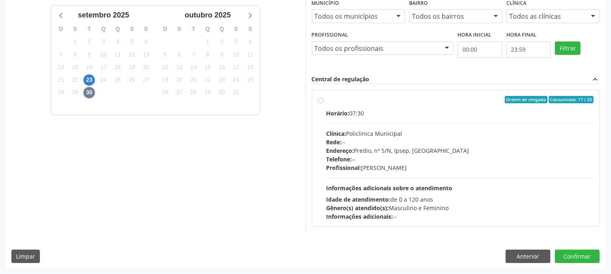
click at [396, 166] on div "Profissional: [PERSON_NAME]" at bounding box center [459, 168] width 267 height 9
click at [324, 103] on input "Ordem de chegada Consumidos: 17 / 20 Horário: 07:30 Clínica: Policlinica Munici…" at bounding box center [321, 99] width 6 height 7
radio input "true"
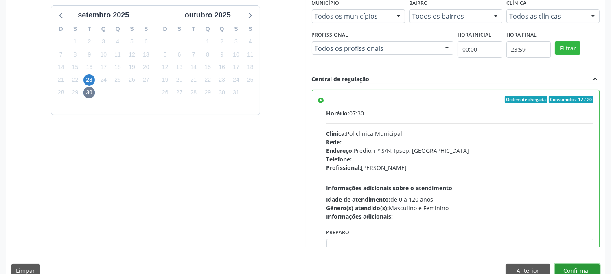
click at [565, 265] on button "Confirmar" at bounding box center [577, 271] width 45 height 14
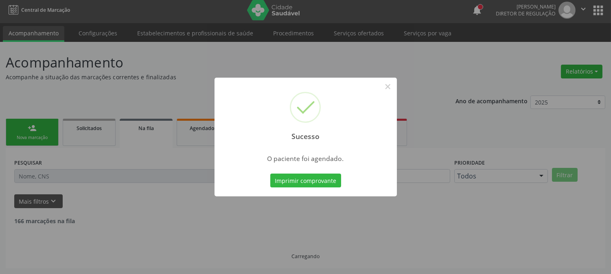
scroll to position [0, 0]
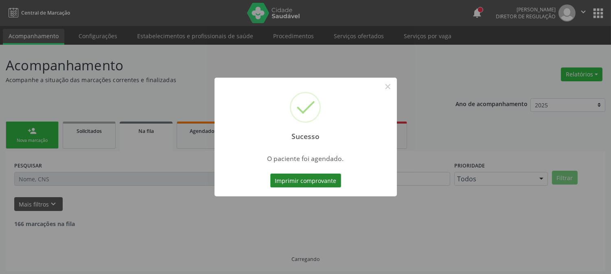
click at [309, 183] on button "Imprimir comprovante" at bounding box center [305, 181] width 71 height 14
